Goal: Task Accomplishment & Management: Use online tool/utility

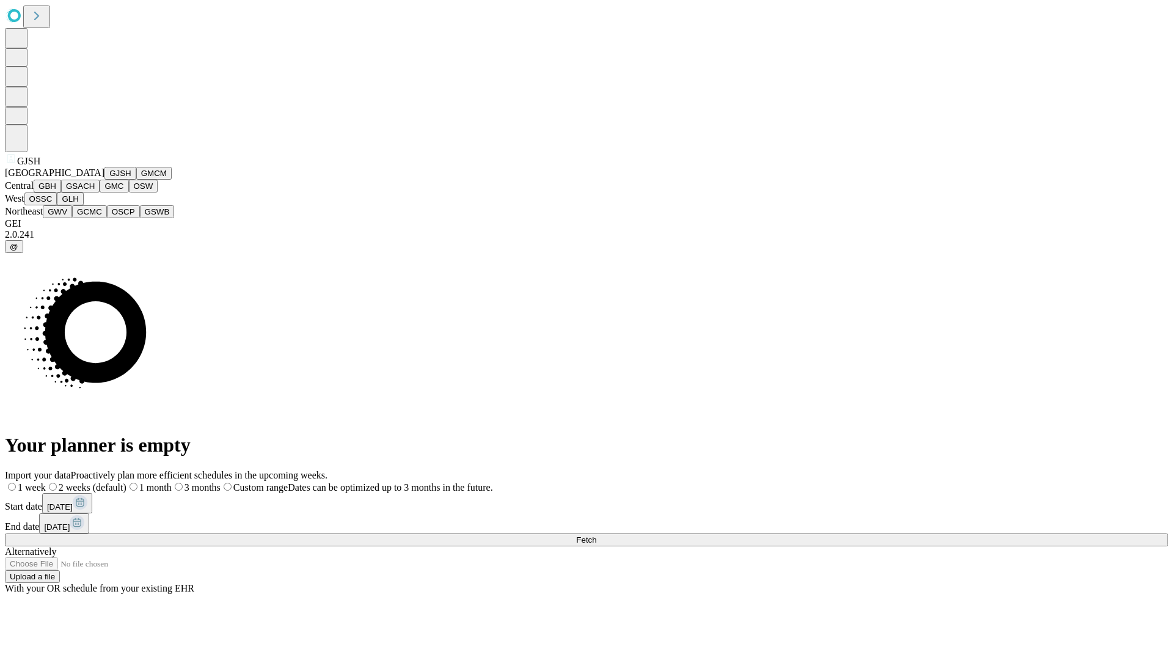
click at [104, 180] on button "GJSH" at bounding box center [120, 173] width 32 height 13
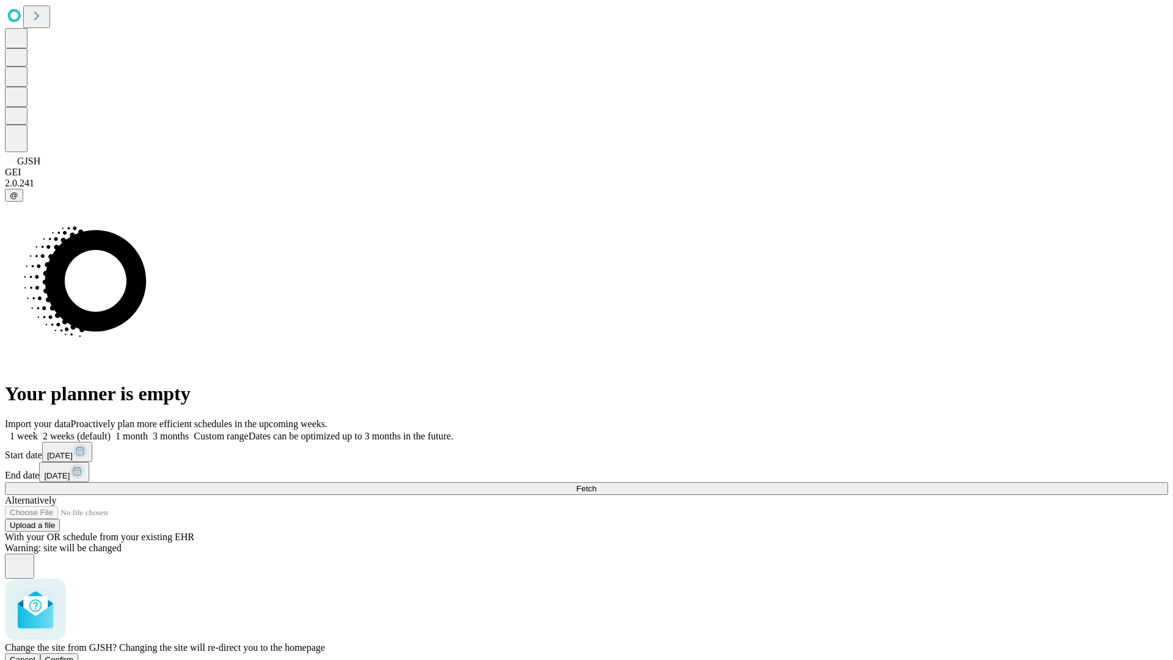
click at [74, 655] on span "Confirm" at bounding box center [59, 659] width 29 height 9
click at [38, 431] on label "1 week" at bounding box center [21, 436] width 33 height 10
click at [596, 484] on span "Fetch" at bounding box center [586, 488] width 20 height 9
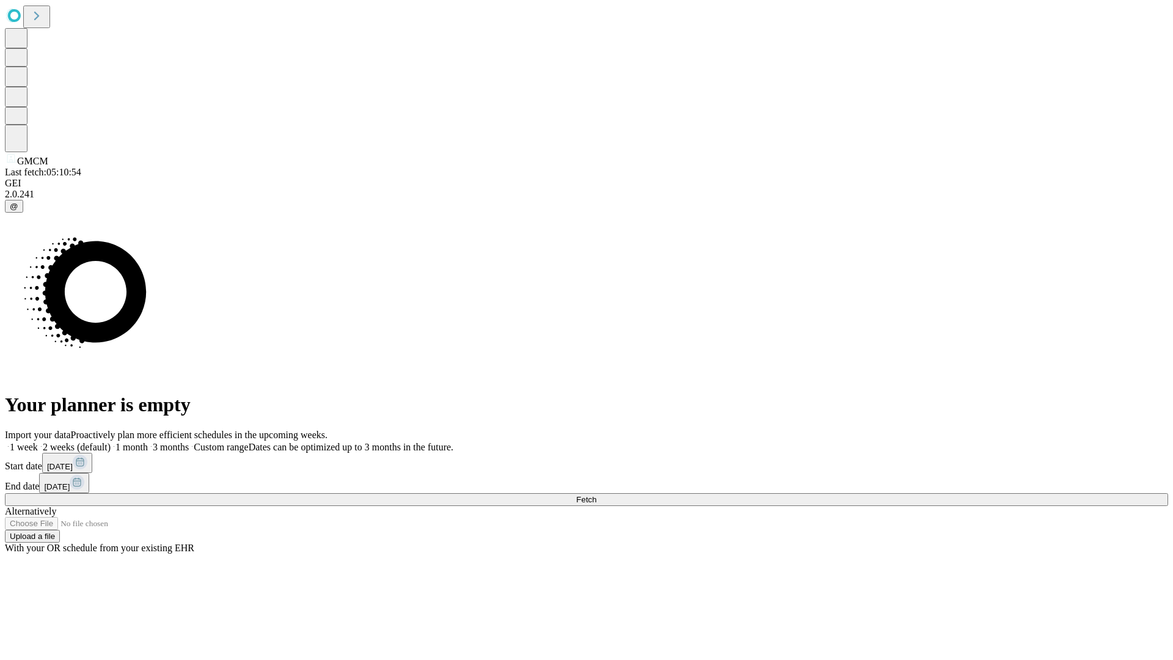
click at [38, 442] on label "1 week" at bounding box center [21, 447] width 33 height 10
click at [596, 495] on span "Fetch" at bounding box center [586, 499] width 20 height 9
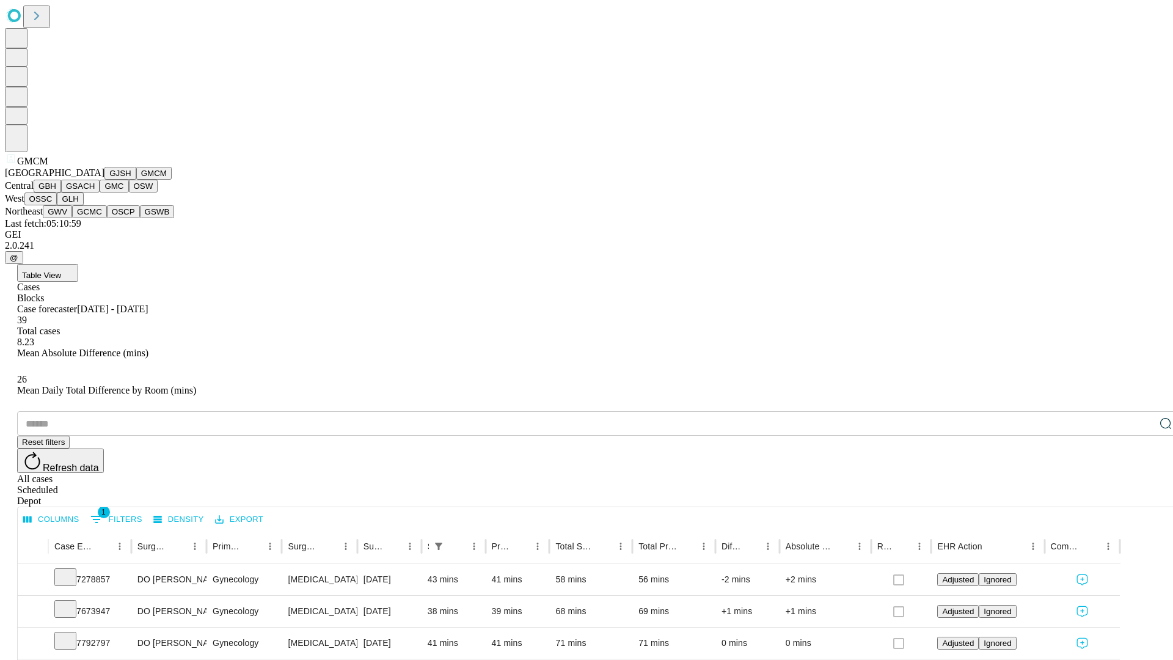
click at [61, 192] on button "GBH" at bounding box center [47, 186] width 27 height 13
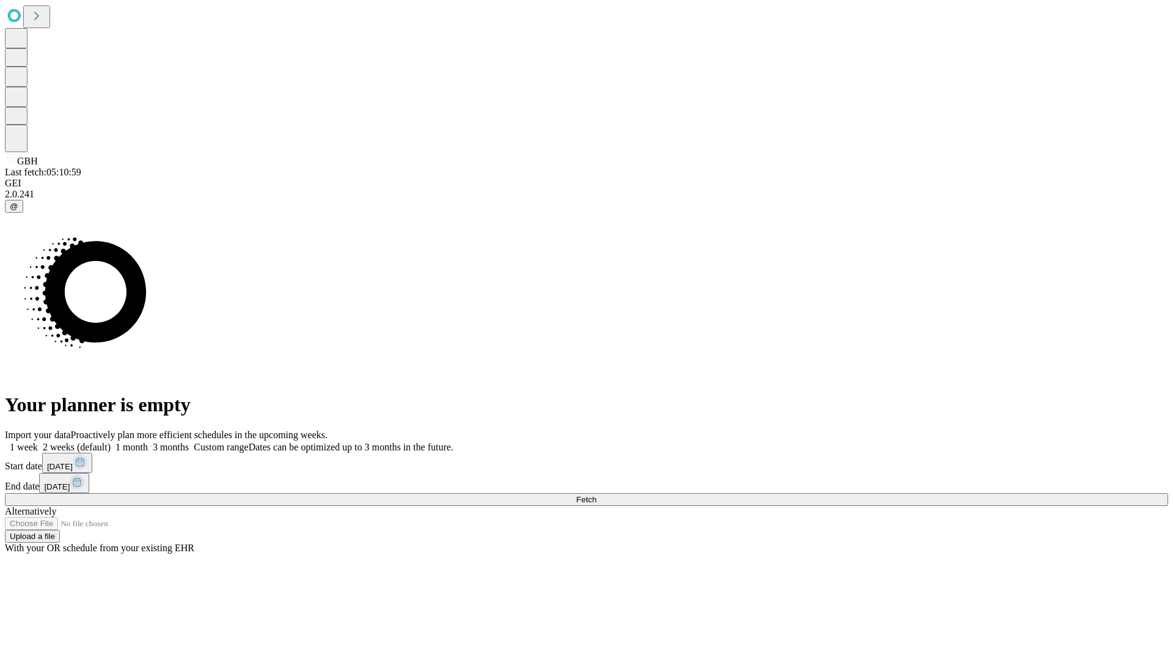
click at [596, 495] on span "Fetch" at bounding box center [586, 499] width 20 height 9
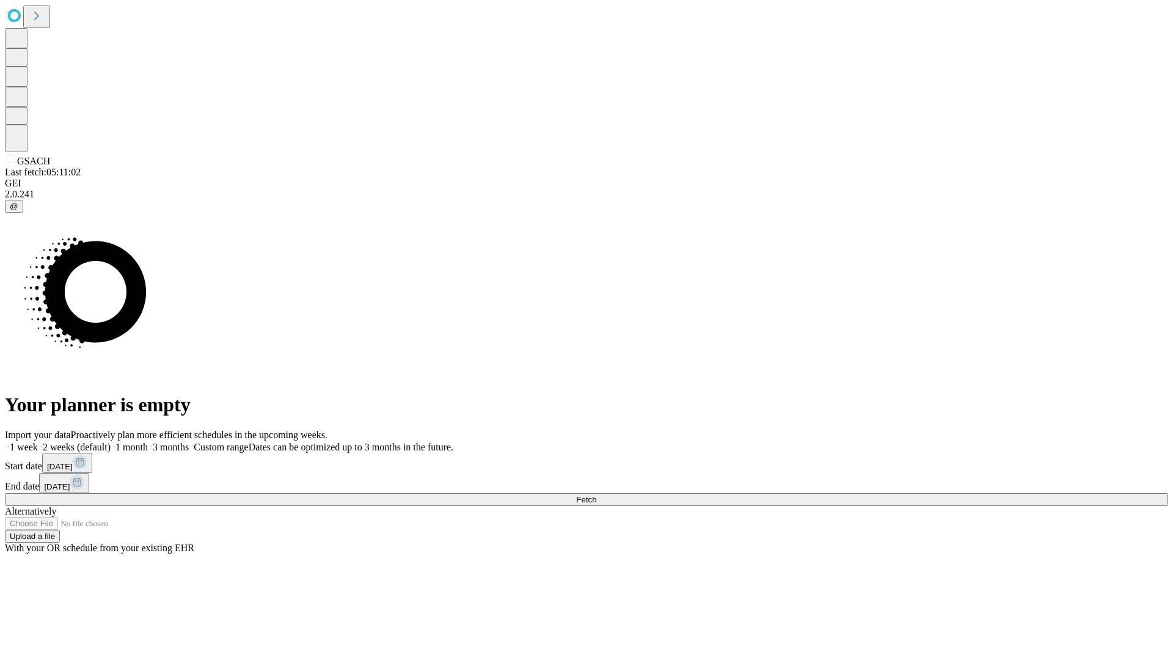
click at [38, 442] on label "1 week" at bounding box center [21, 447] width 33 height 10
click at [596, 495] on span "Fetch" at bounding box center [586, 499] width 20 height 9
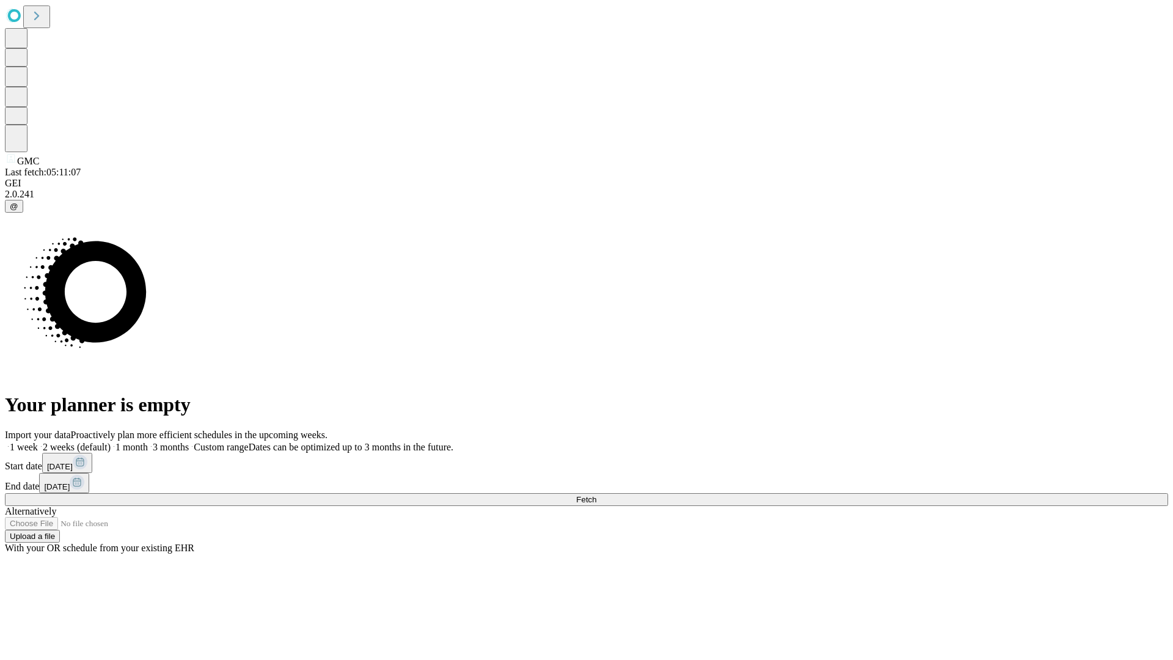
click at [38, 442] on label "1 week" at bounding box center [21, 447] width 33 height 10
click at [596, 495] on span "Fetch" at bounding box center [586, 499] width 20 height 9
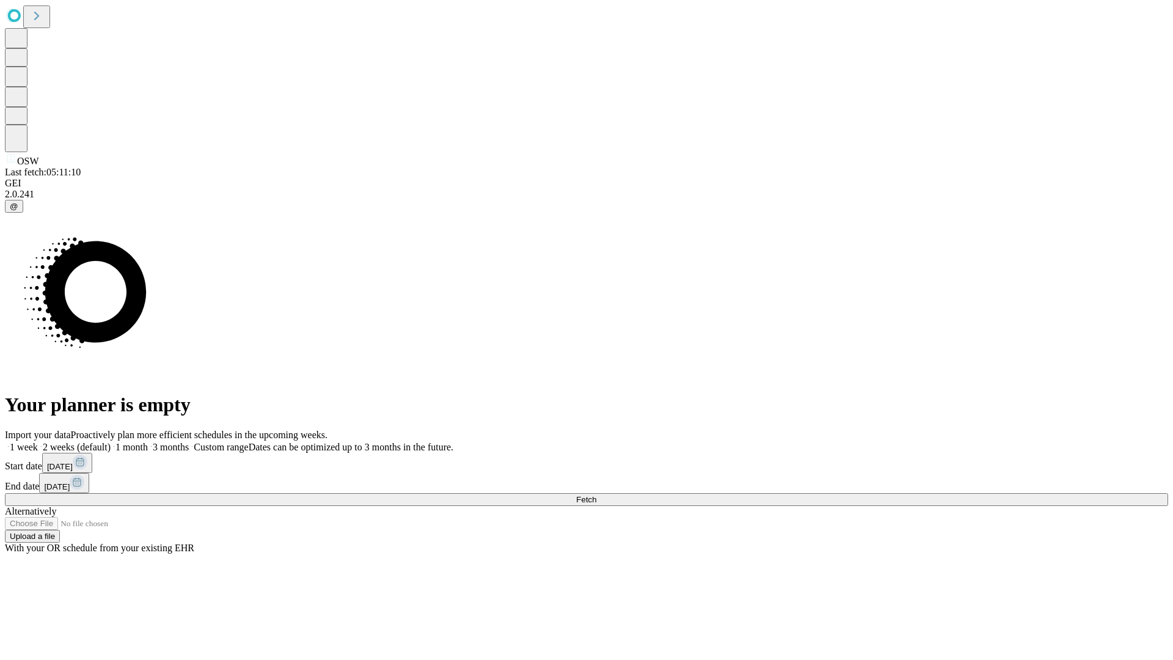
click at [38, 442] on label "1 week" at bounding box center [21, 447] width 33 height 10
click at [596, 495] on span "Fetch" at bounding box center [586, 499] width 20 height 9
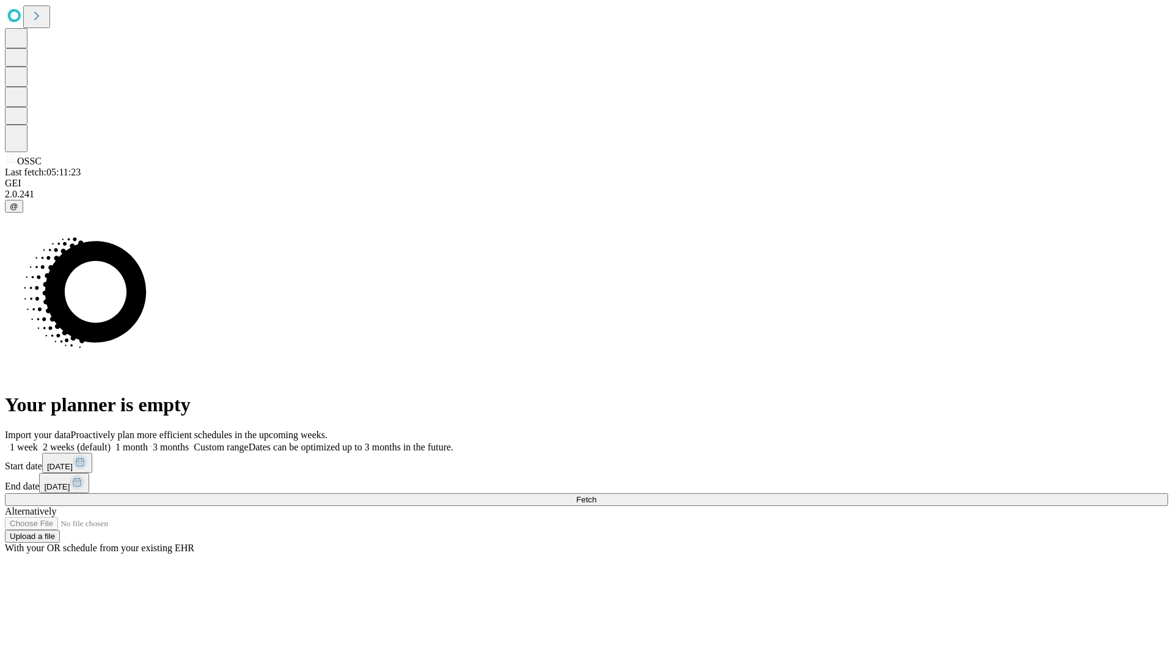
click at [38, 442] on label "1 week" at bounding box center [21, 447] width 33 height 10
click at [596, 495] on span "Fetch" at bounding box center [586, 499] width 20 height 9
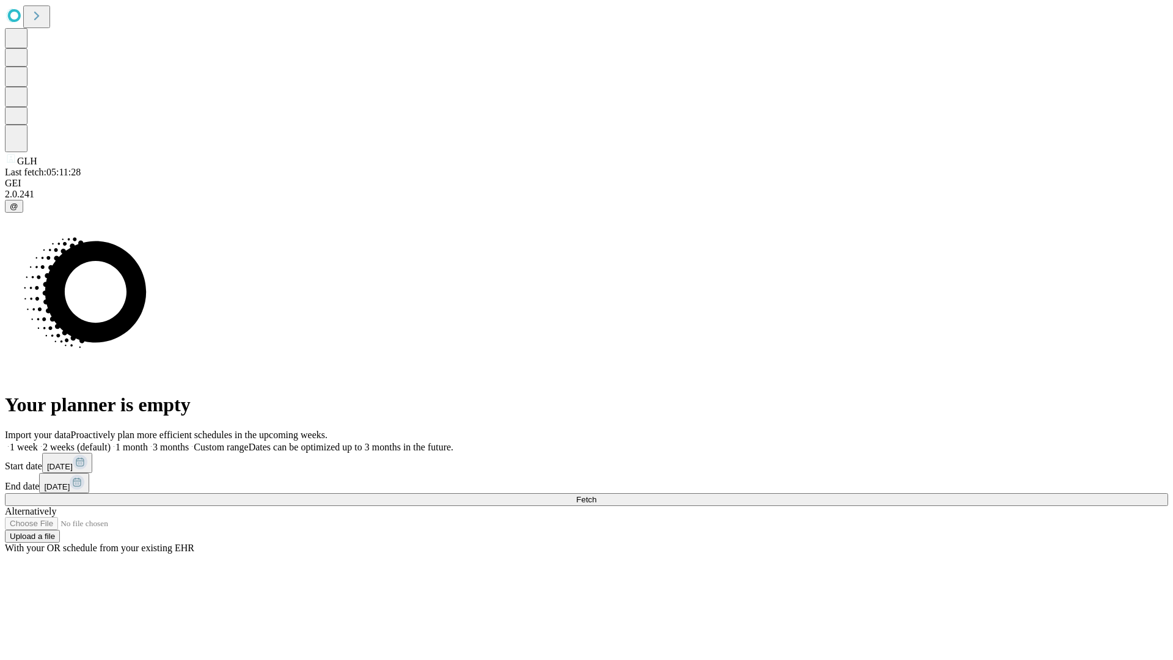
click at [38, 442] on label "1 week" at bounding box center [21, 447] width 33 height 10
click at [596, 495] on span "Fetch" at bounding box center [586, 499] width 20 height 9
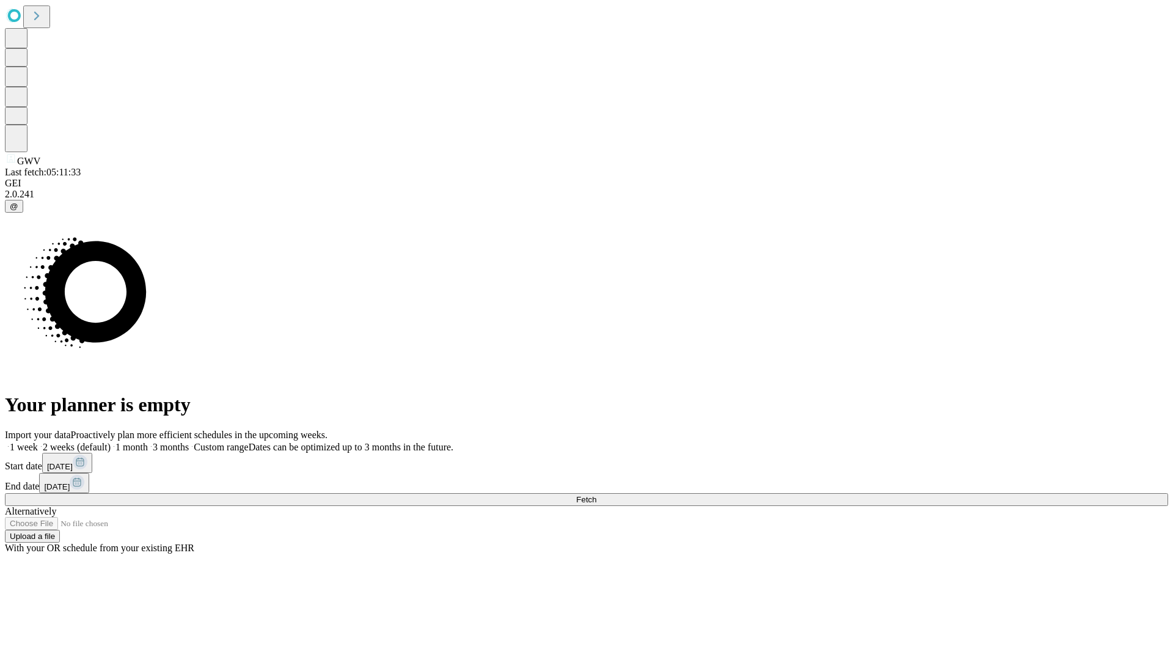
click at [38, 442] on label "1 week" at bounding box center [21, 447] width 33 height 10
click at [596, 495] on span "Fetch" at bounding box center [586, 499] width 20 height 9
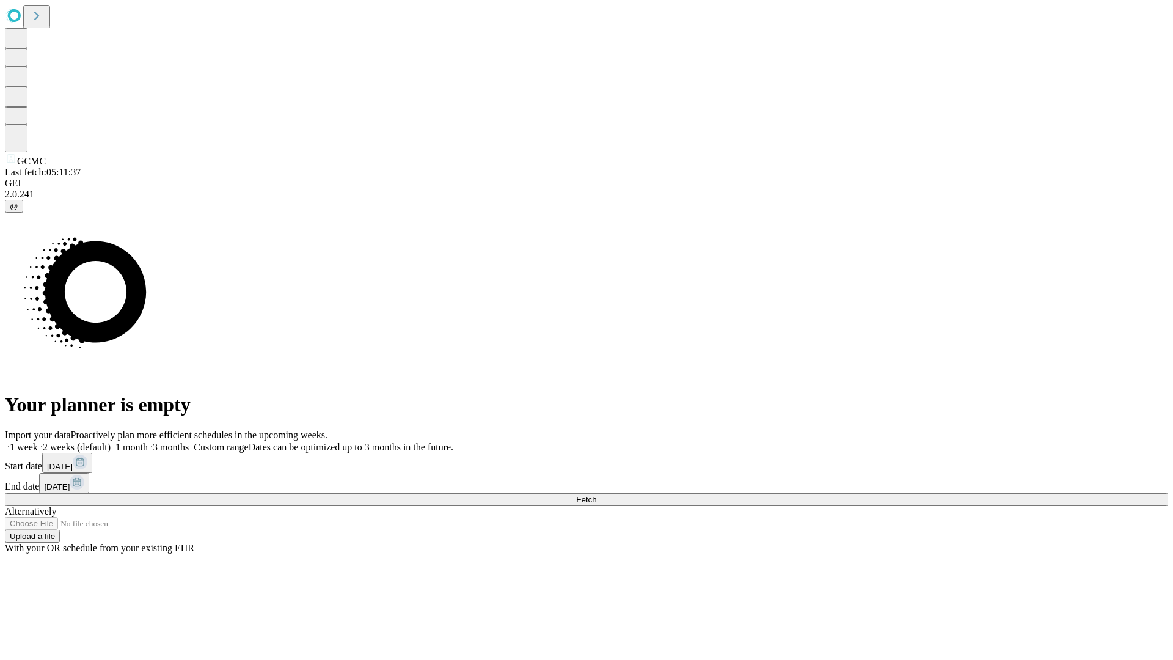
click at [38, 442] on label "1 week" at bounding box center [21, 447] width 33 height 10
click at [596, 495] on span "Fetch" at bounding box center [586, 499] width 20 height 9
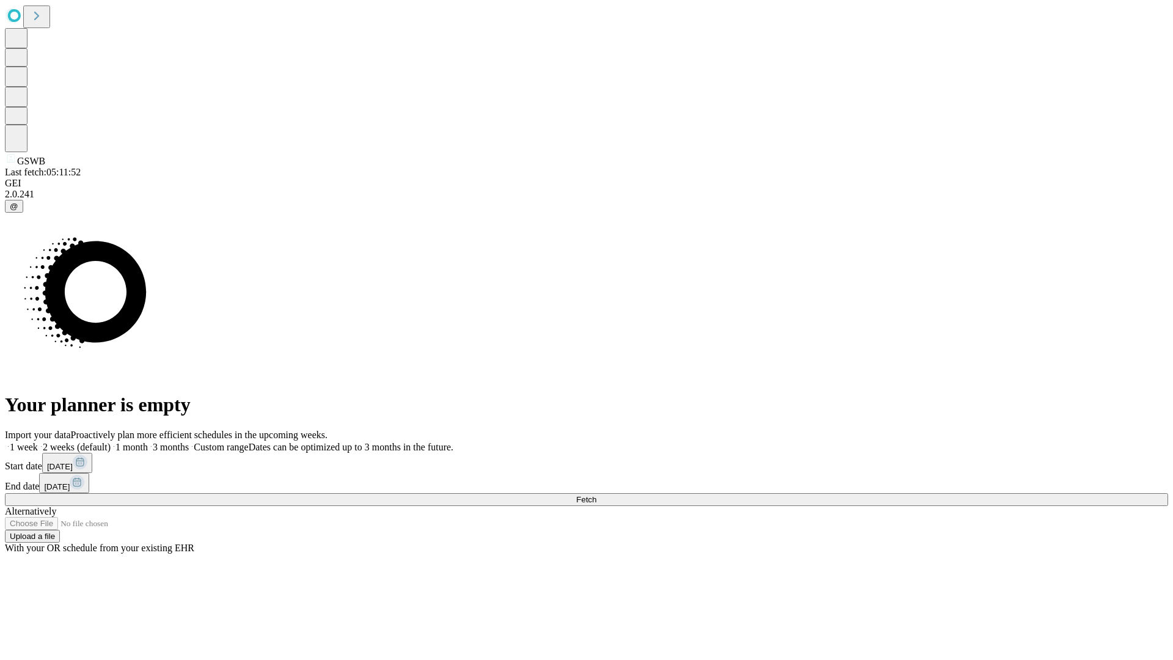
click at [38, 442] on label "1 week" at bounding box center [21, 447] width 33 height 10
click at [596, 495] on span "Fetch" at bounding box center [586, 499] width 20 height 9
